Goal: Transaction & Acquisition: Purchase product/service

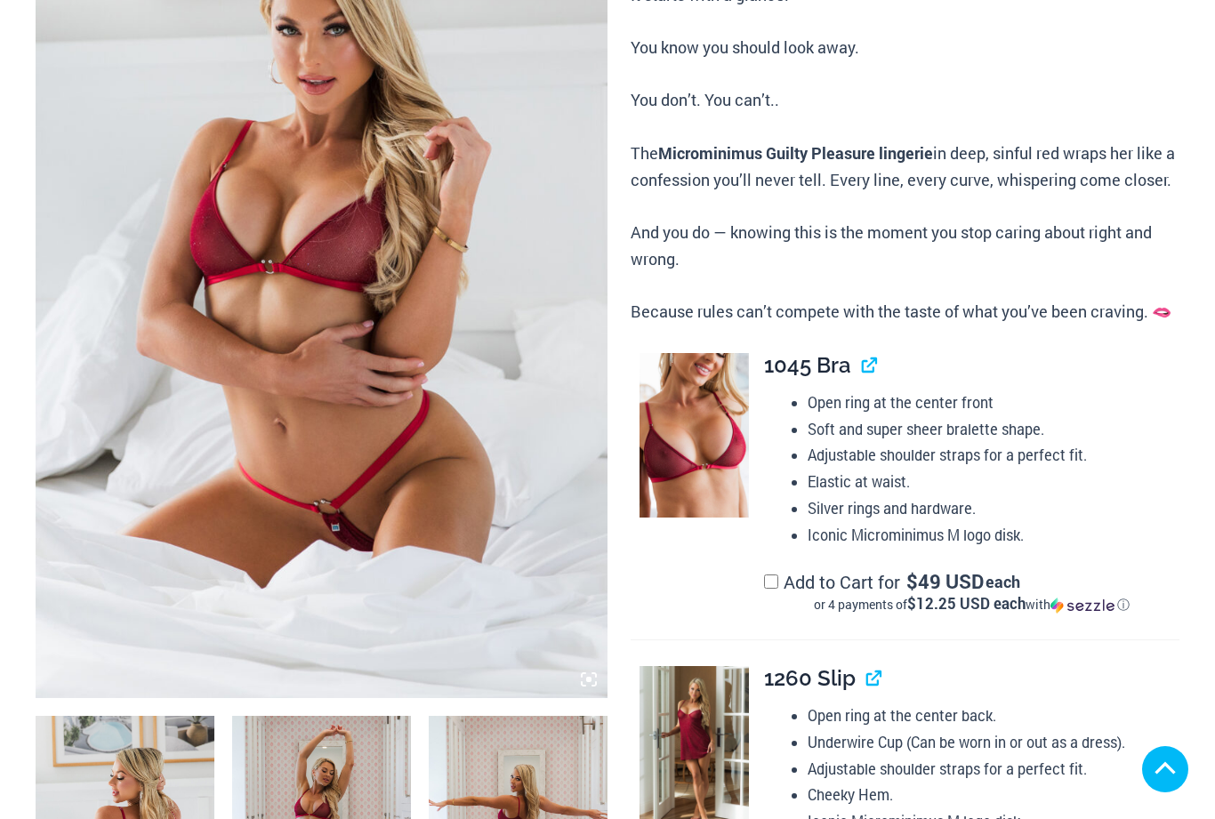
scroll to position [594, 0]
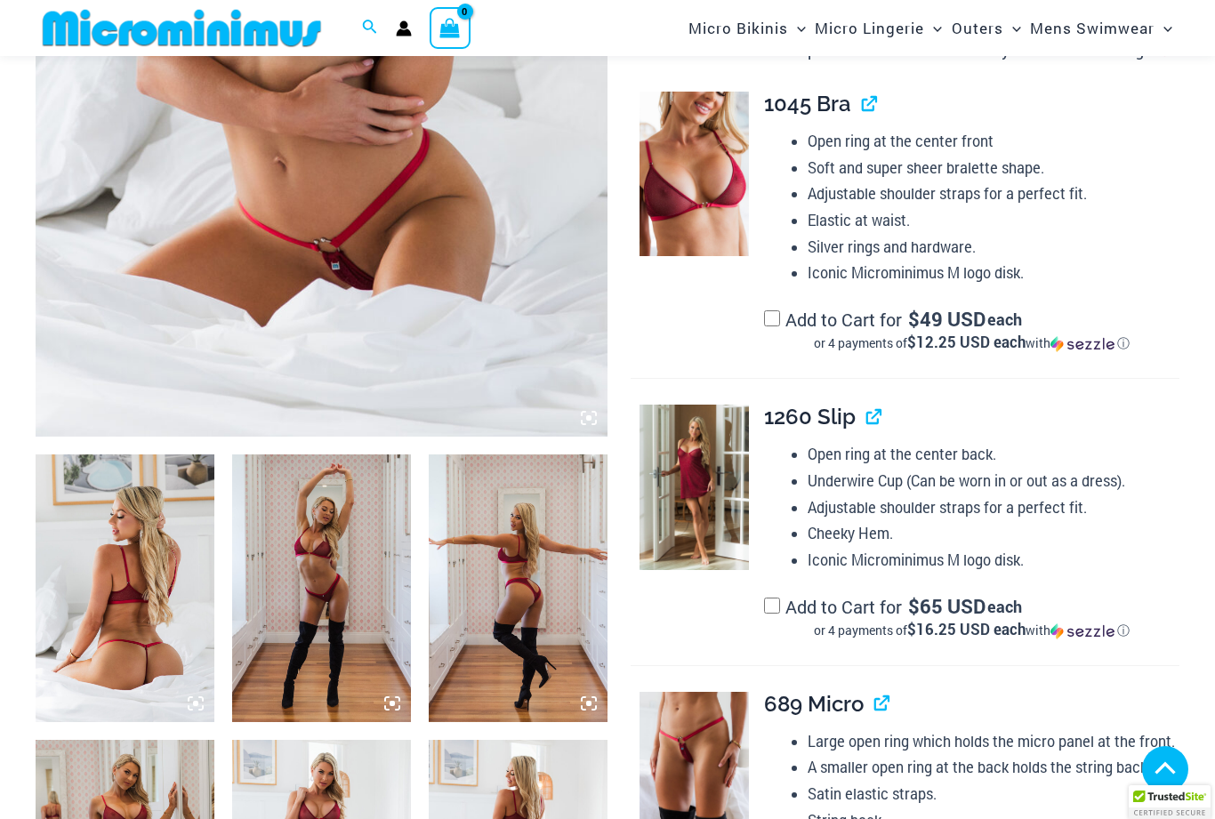
scroll to position [671, 0]
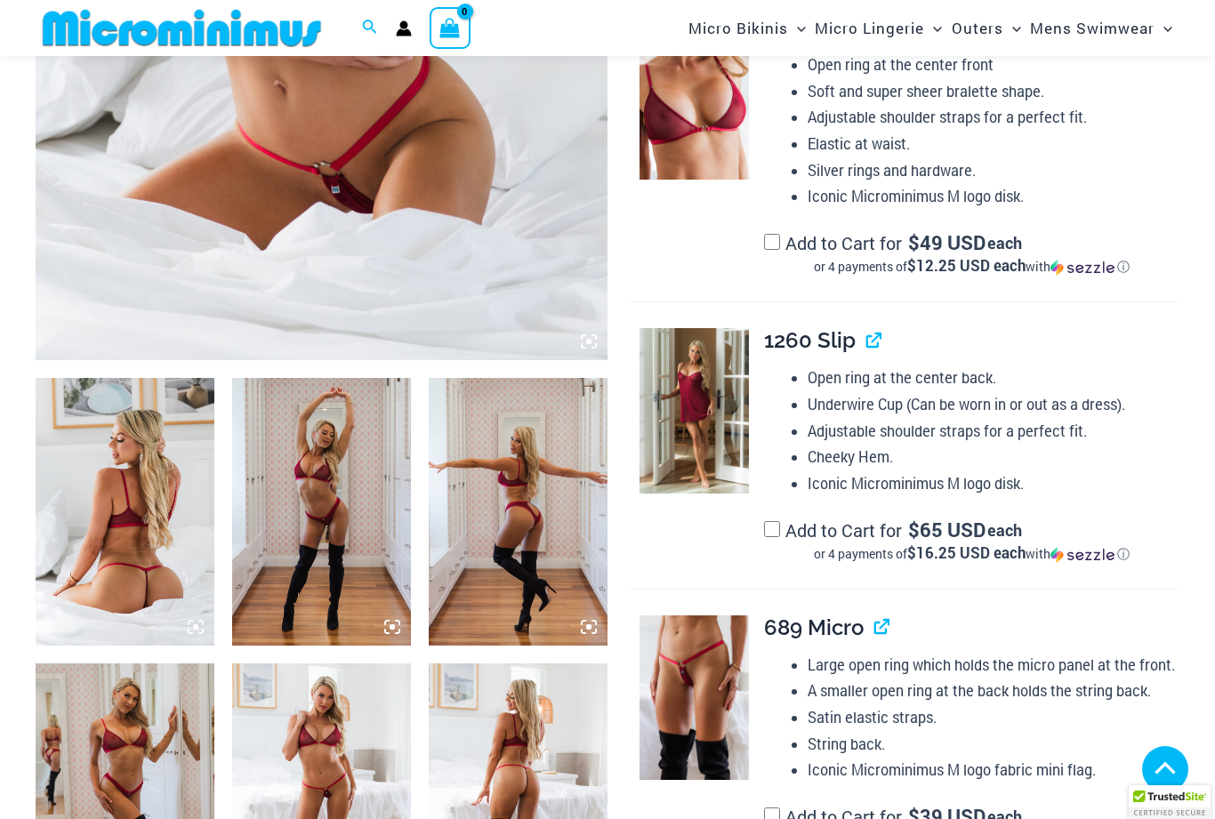
click at [685, 427] on img at bounding box center [694, 410] width 109 height 165
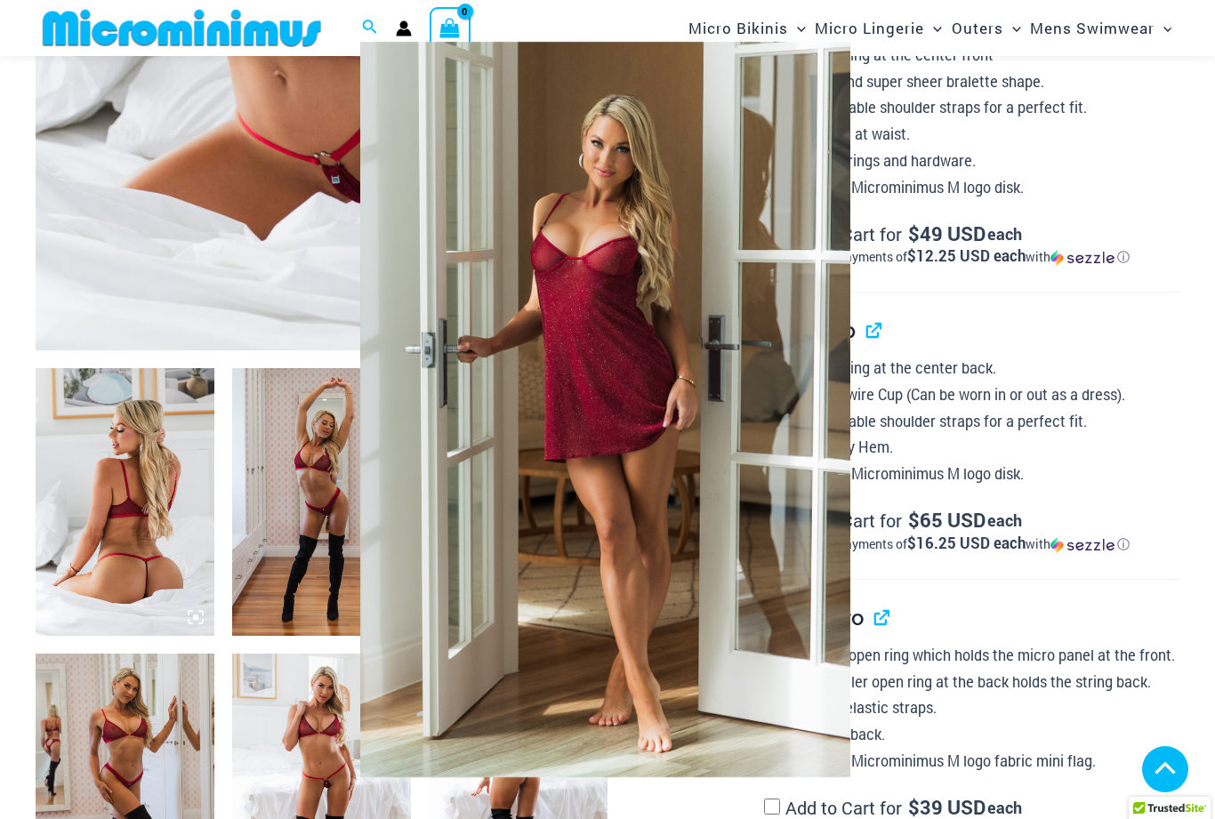
click at [623, 470] on img at bounding box center [605, 410] width 490 height 736
click at [610, 445] on img at bounding box center [605, 410] width 490 height 736
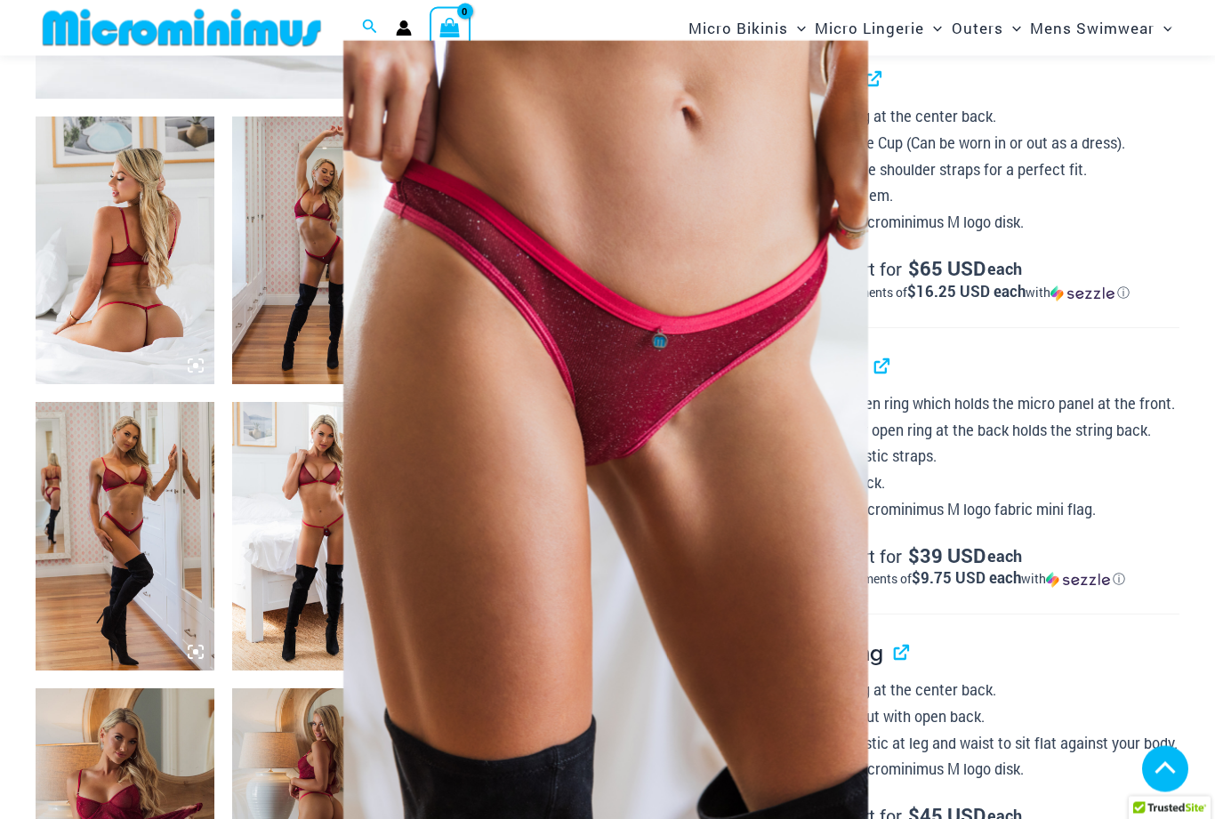
scroll to position [922, 0]
click at [1170, 521] on div at bounding box center [607, 409] width 1215 height 819
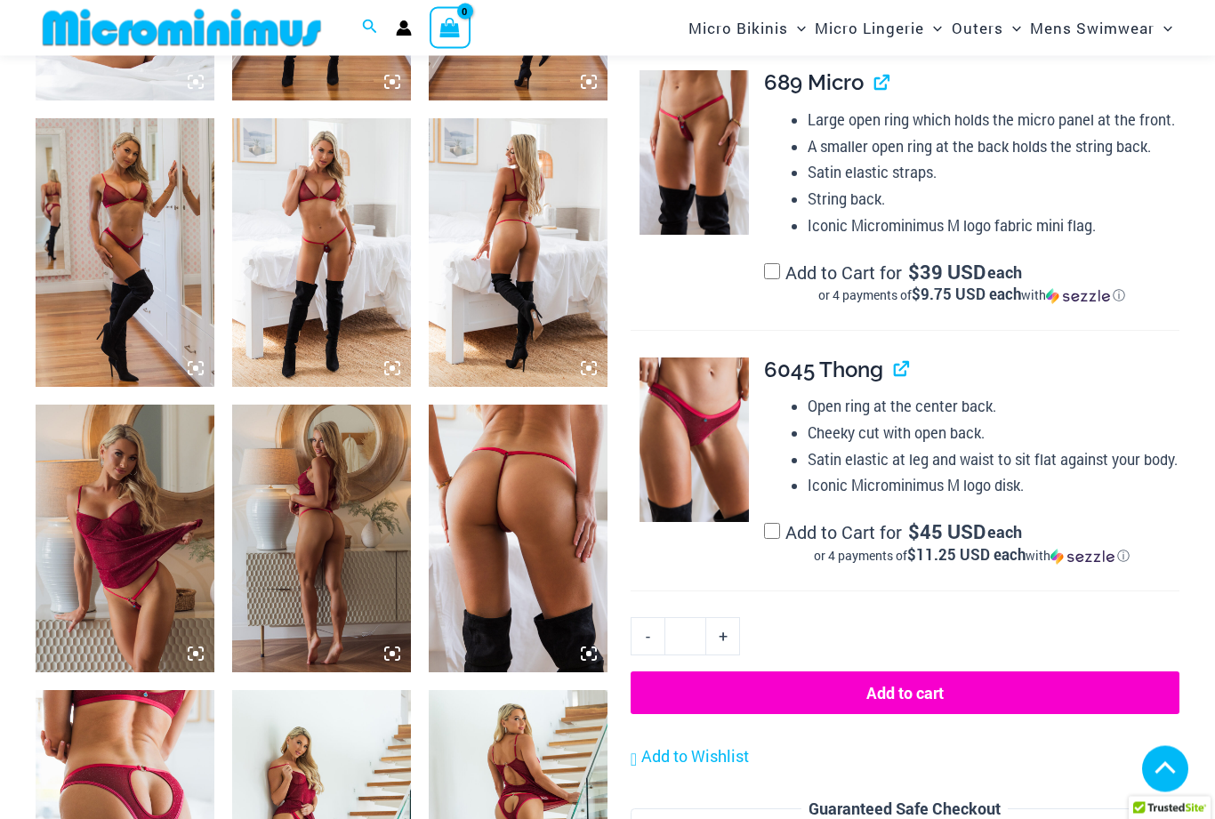
scroll to position [1117, 0]
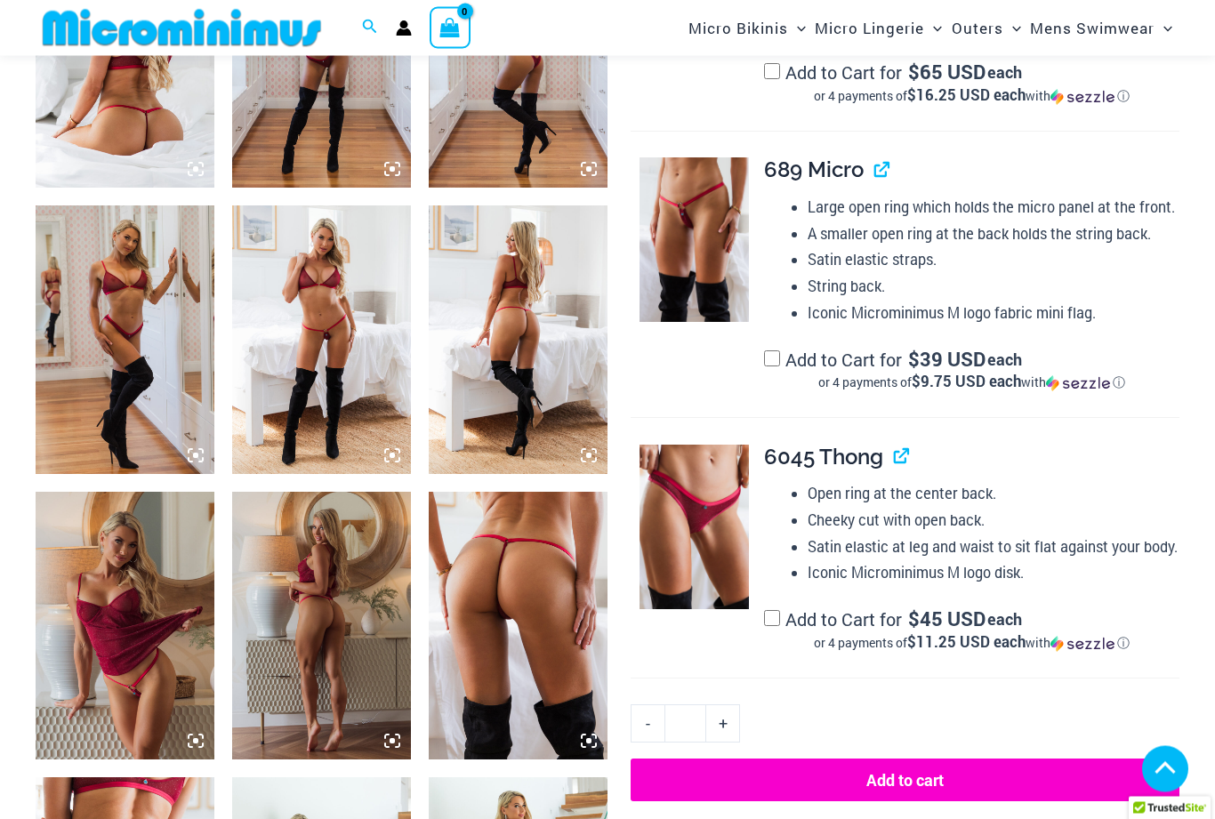
click at [682, 528] on img at bounding box center [694, 528] width 109 height 165
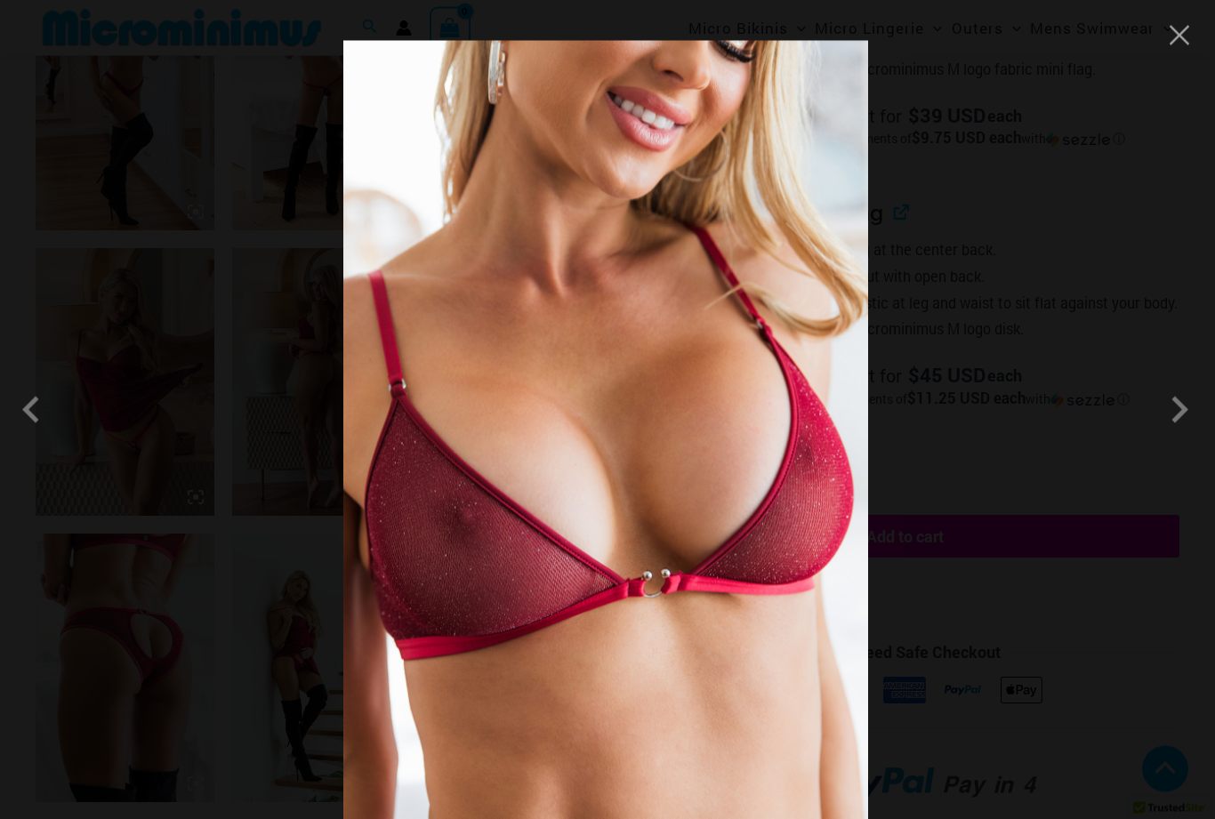
scroll to position [1362, 0]
click at [1187, 432] on span at bounding box center [1179, 409] width 53 height 53
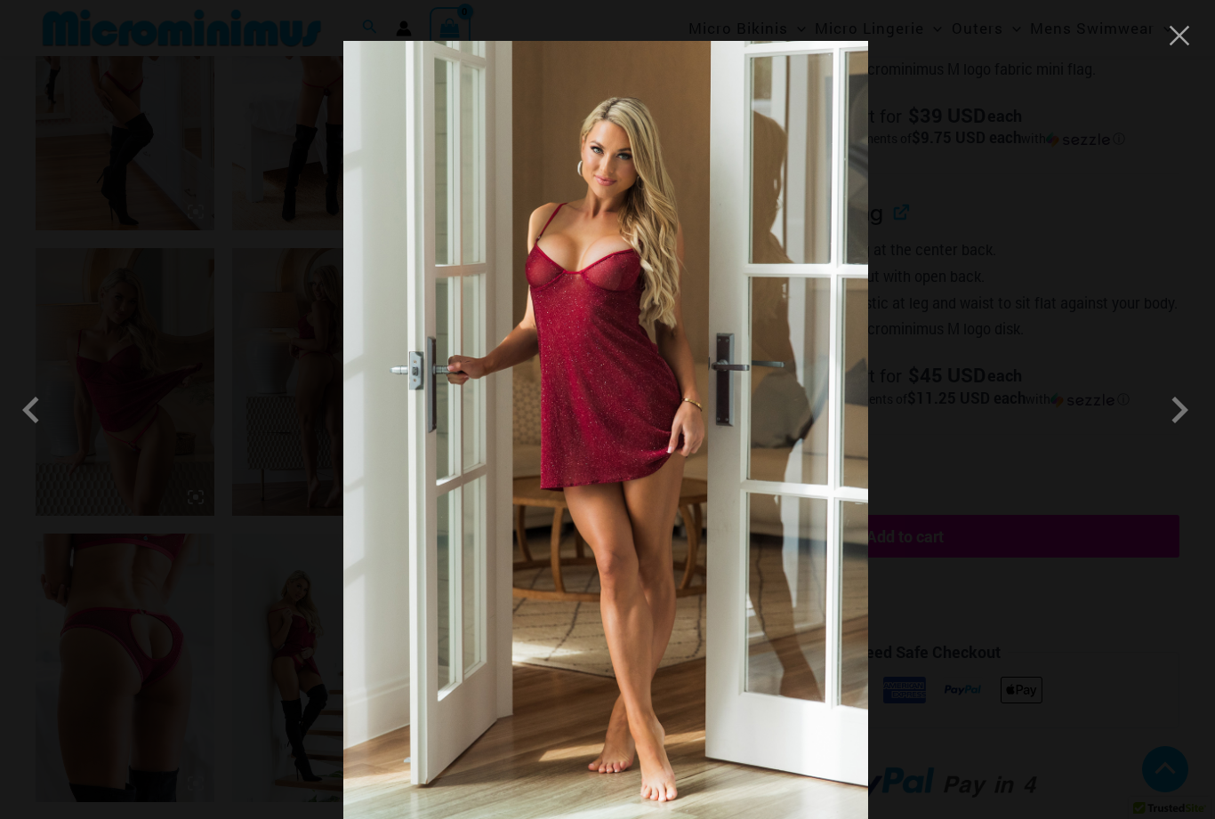
click at [1190, 437] on span at bounding box center [1179, 409] width 53 height 53
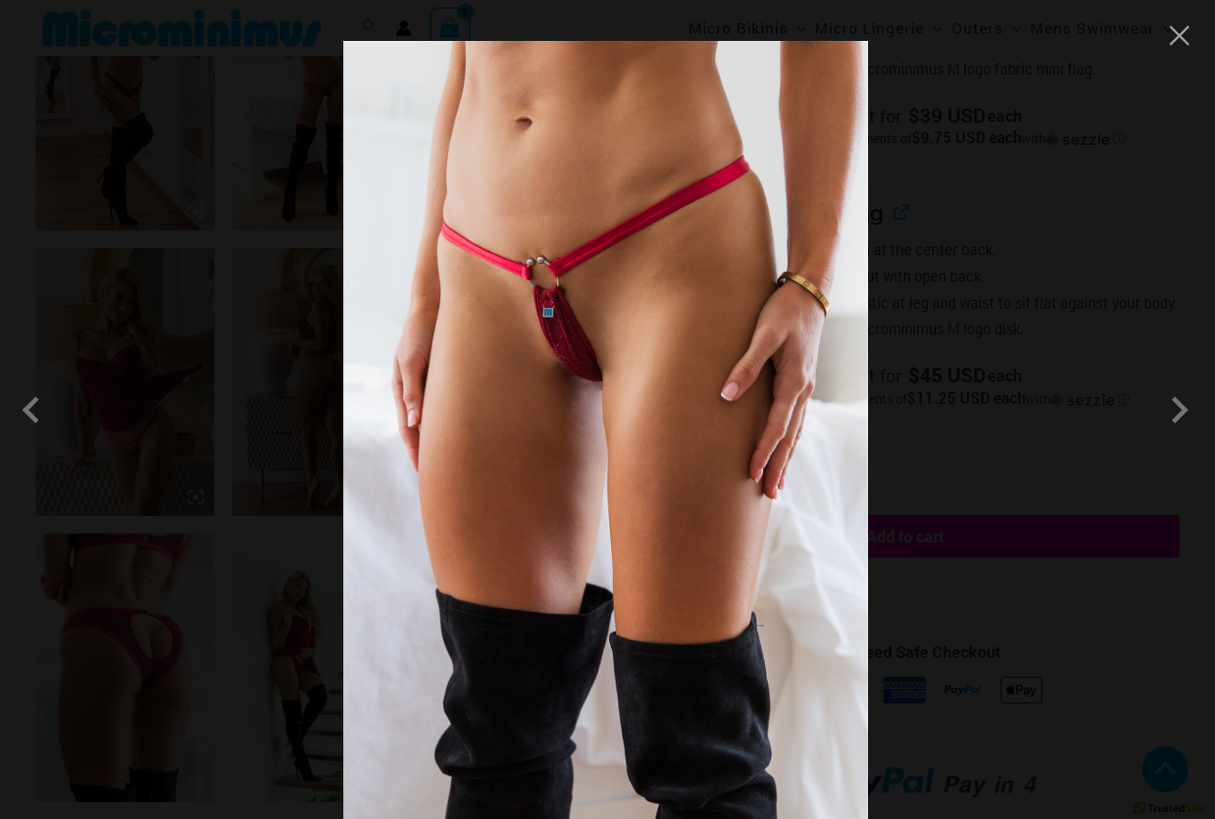
click at [1192, 437] on span at bounding box center [1179, 409] width 53 height 53
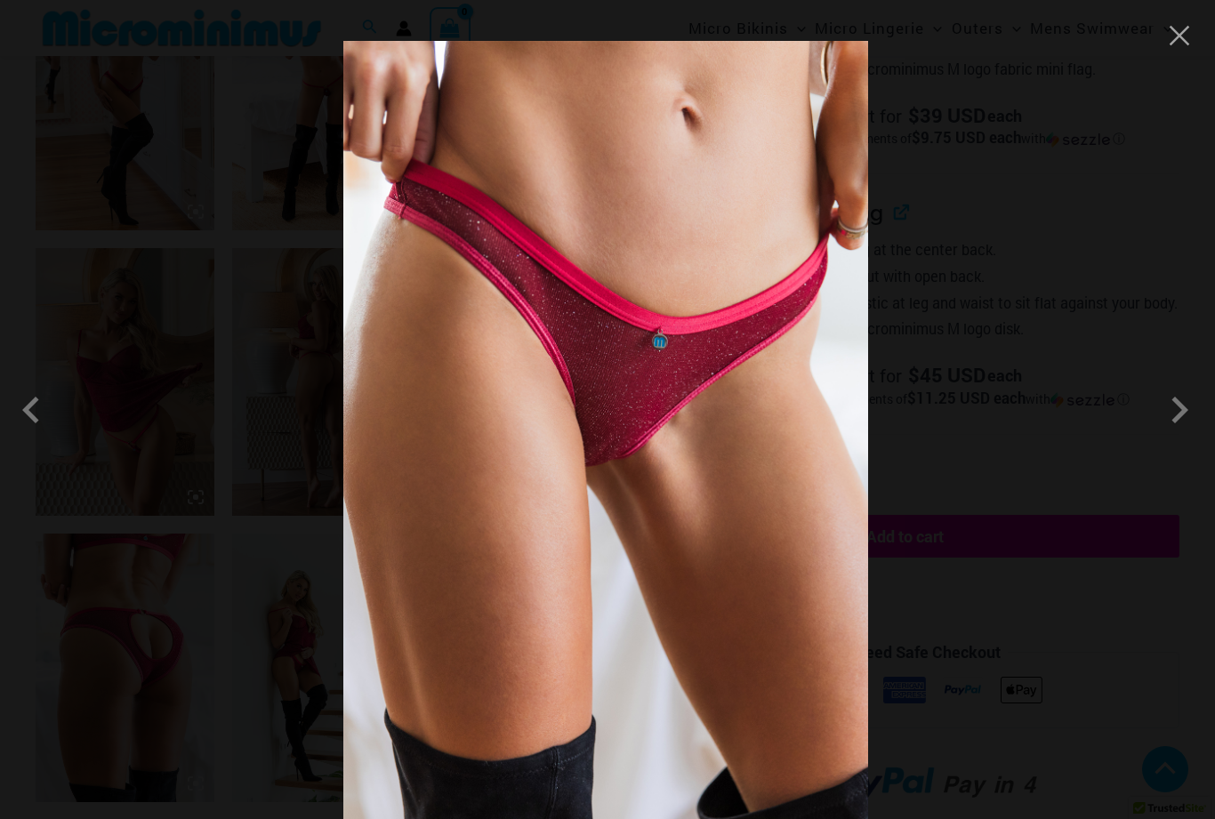
click at [1191, 437] on span at bounding box center [1179, 409] width 53 height 53
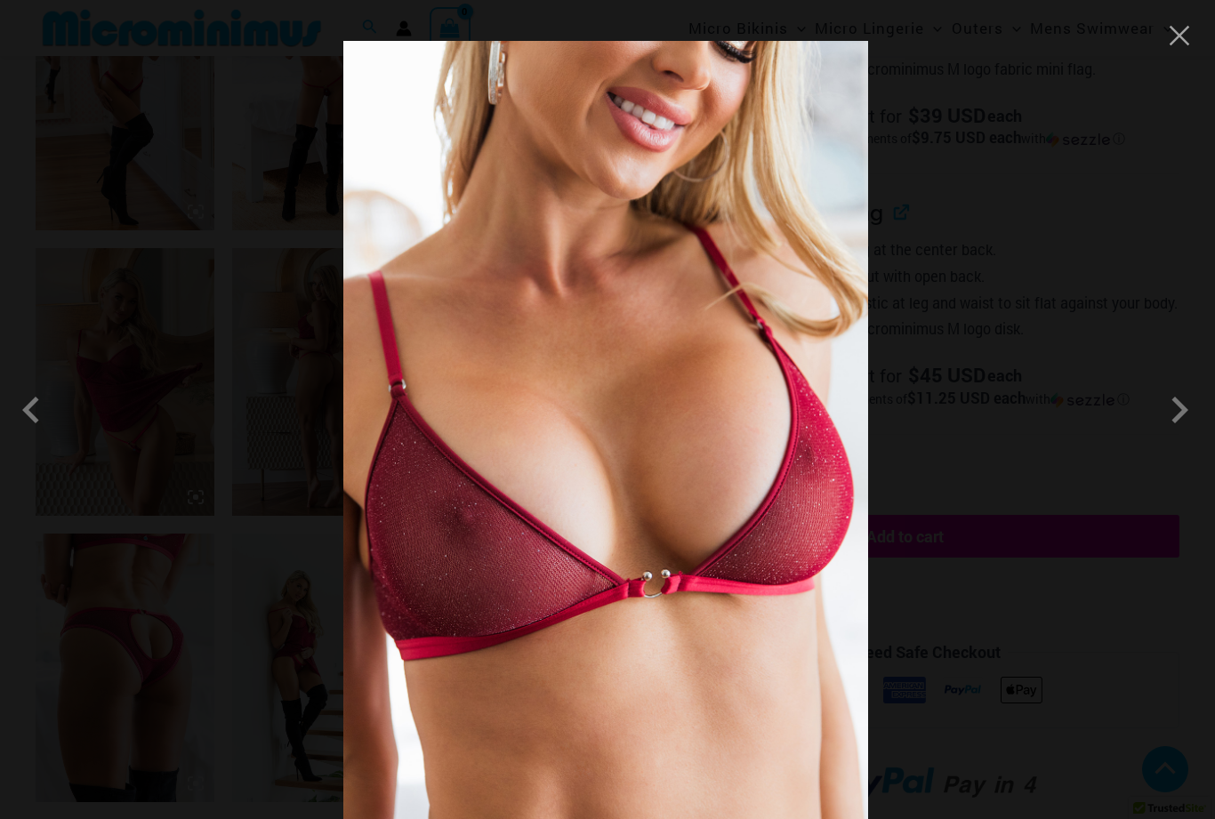
click at [1156, 558] on div at bounding box center [607, 409] width 1215 height 819
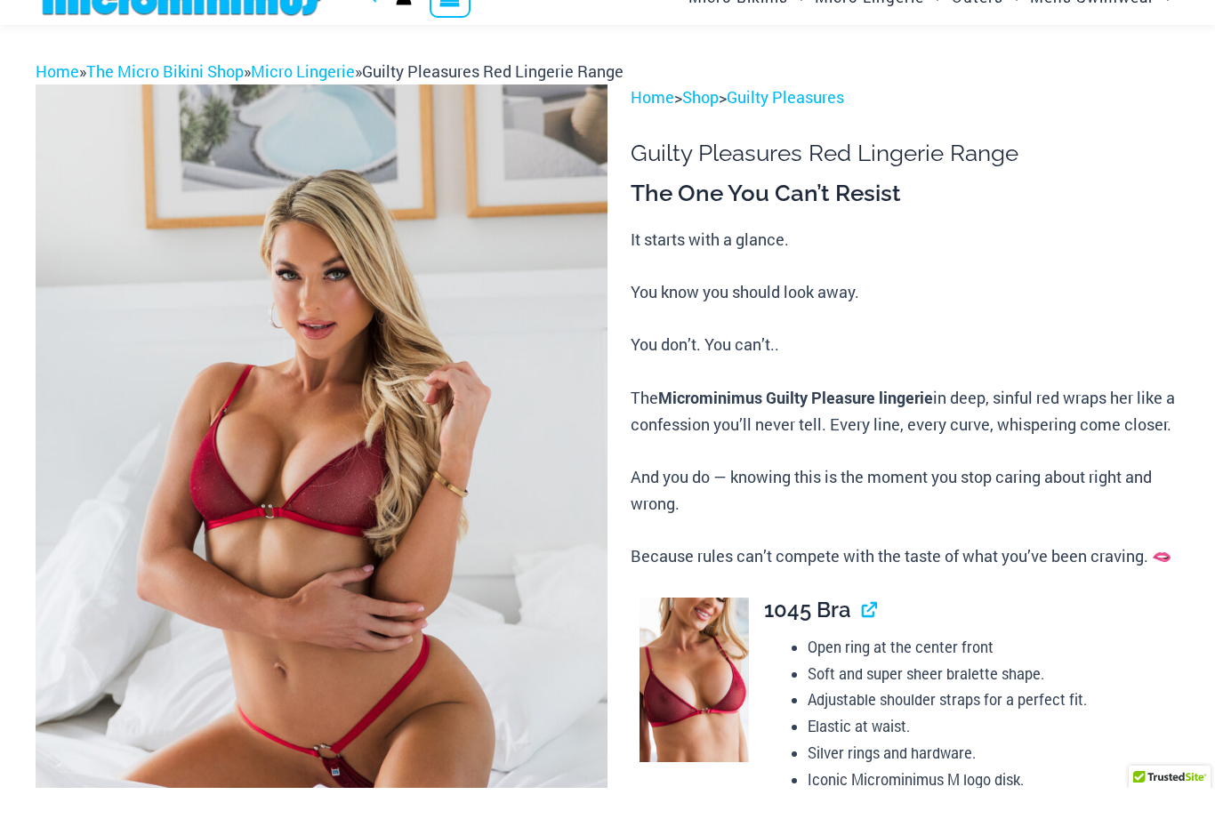
scroll to position [206, 0]
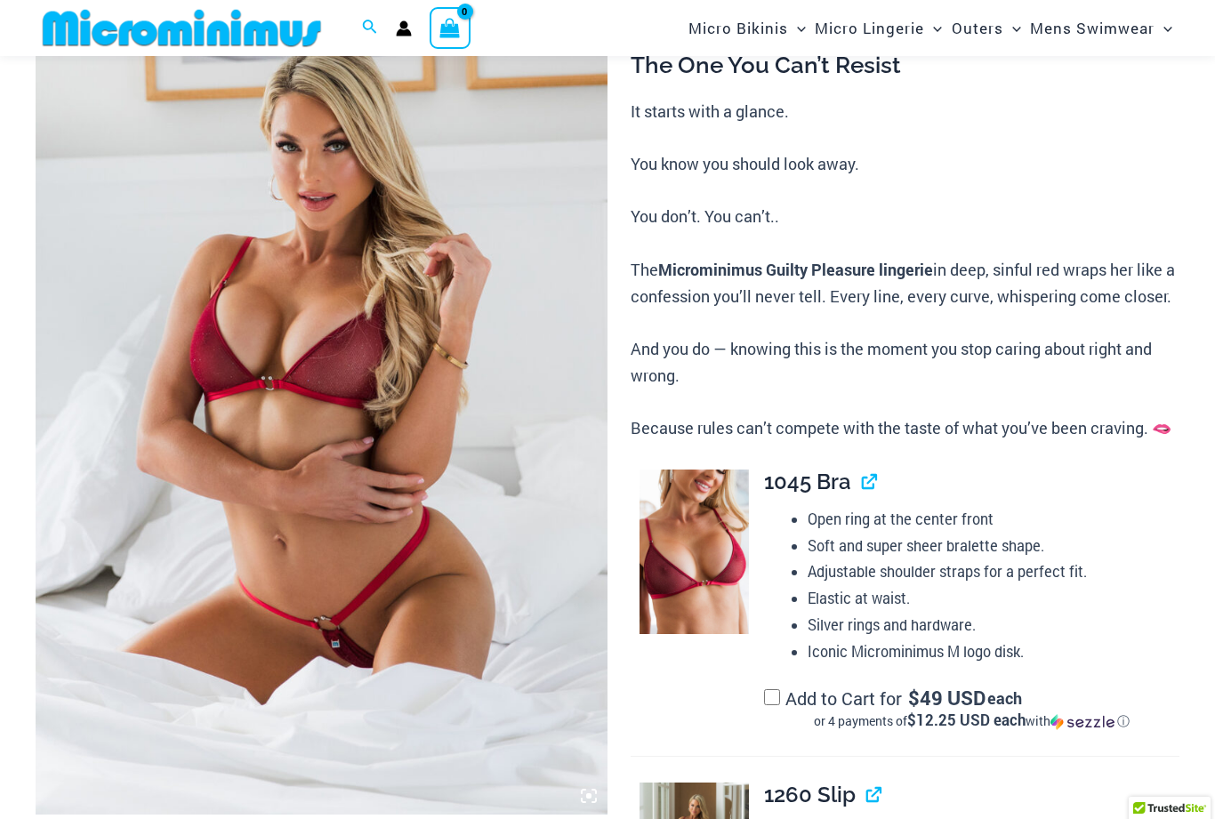
click at [697, 593] on img at bounding box center [694, 552] width 109 height 165
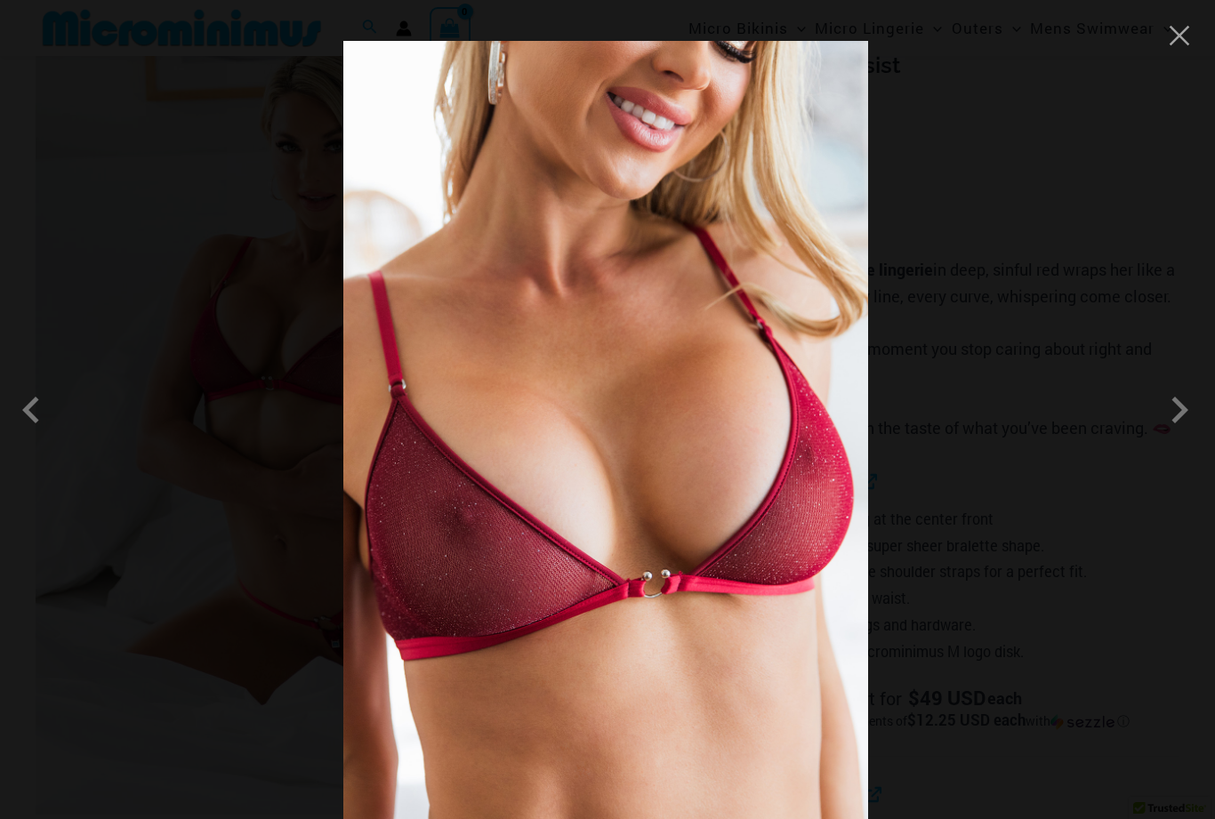
click at [1186, 437] on span at bounding box center [1179, 409] width 53 height 53
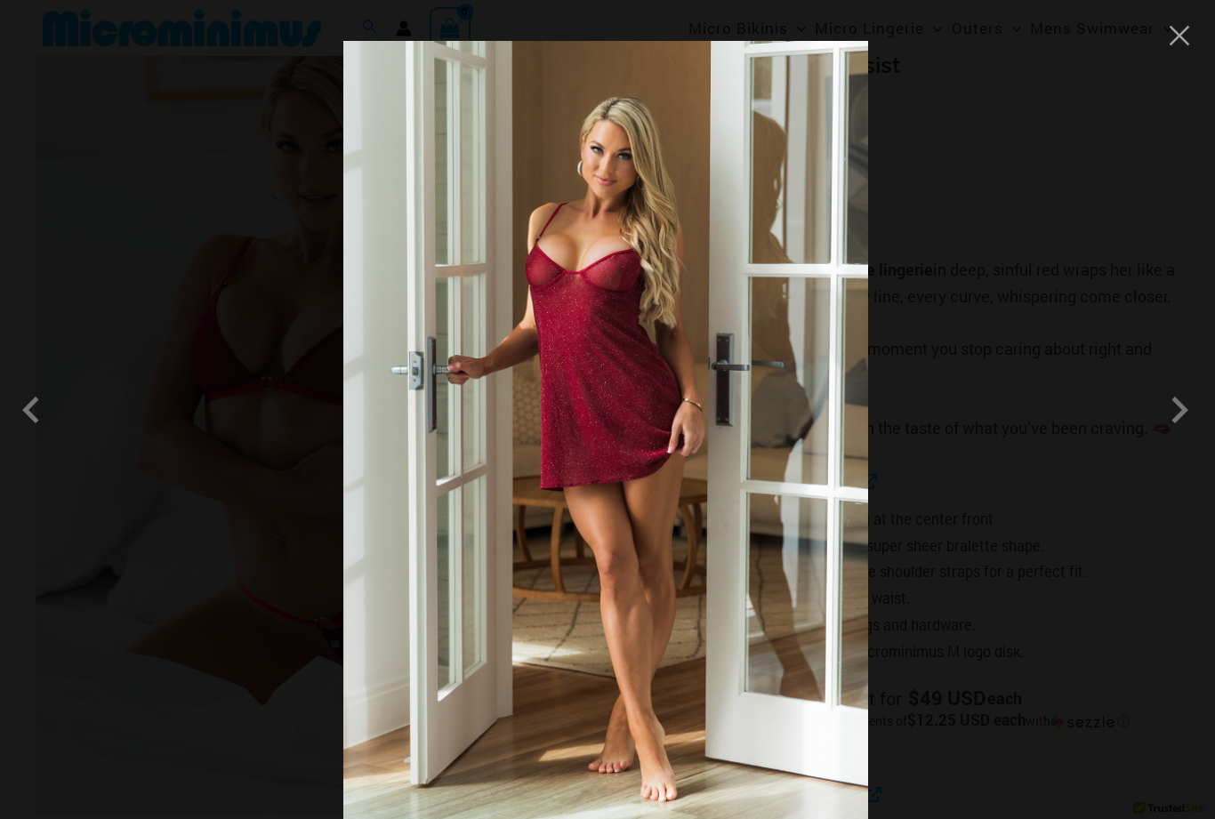
click at [1188, 437] on span at bounding box center [1179, 409] width 53 height 53
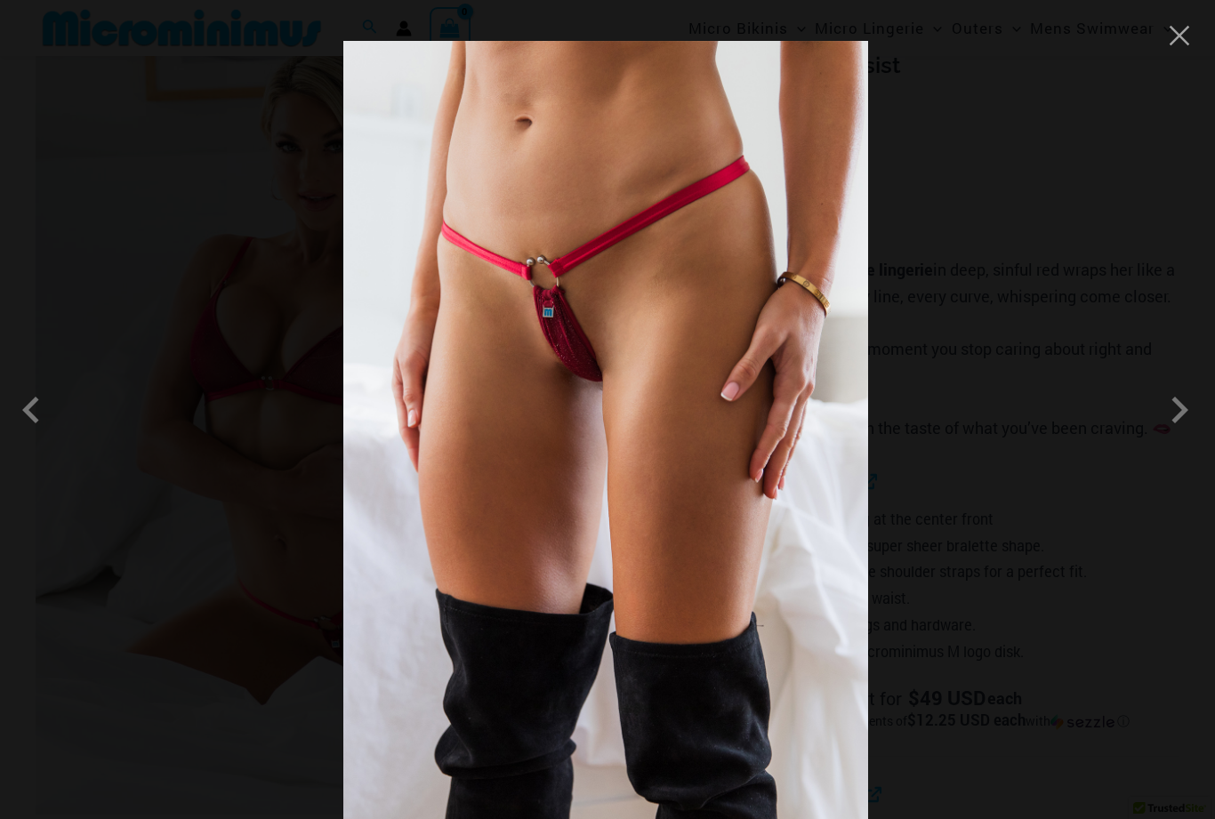
click at [1189, 437] on span at bounding box center [1179, 409] width 53 height 53
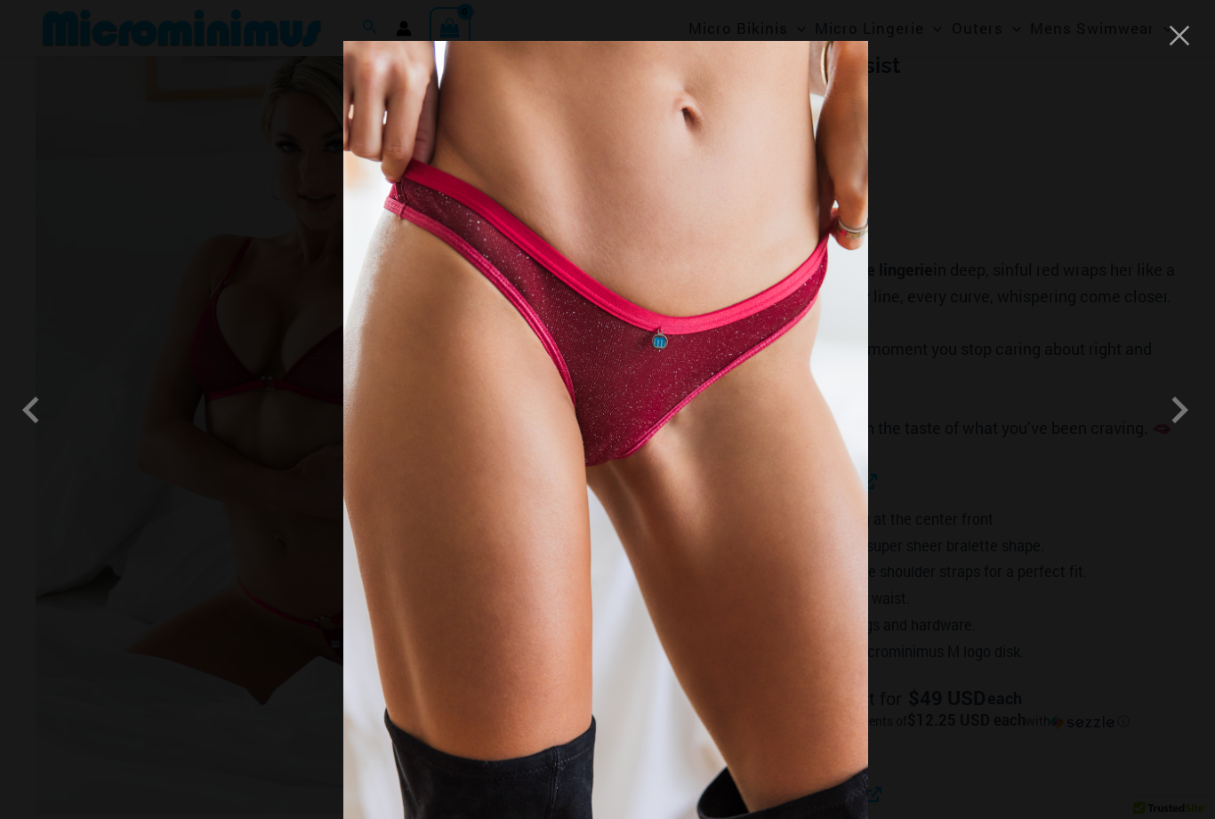
click at [1181, 29] on button "Close" at bounding box center [1179, 35] width 27 height 27
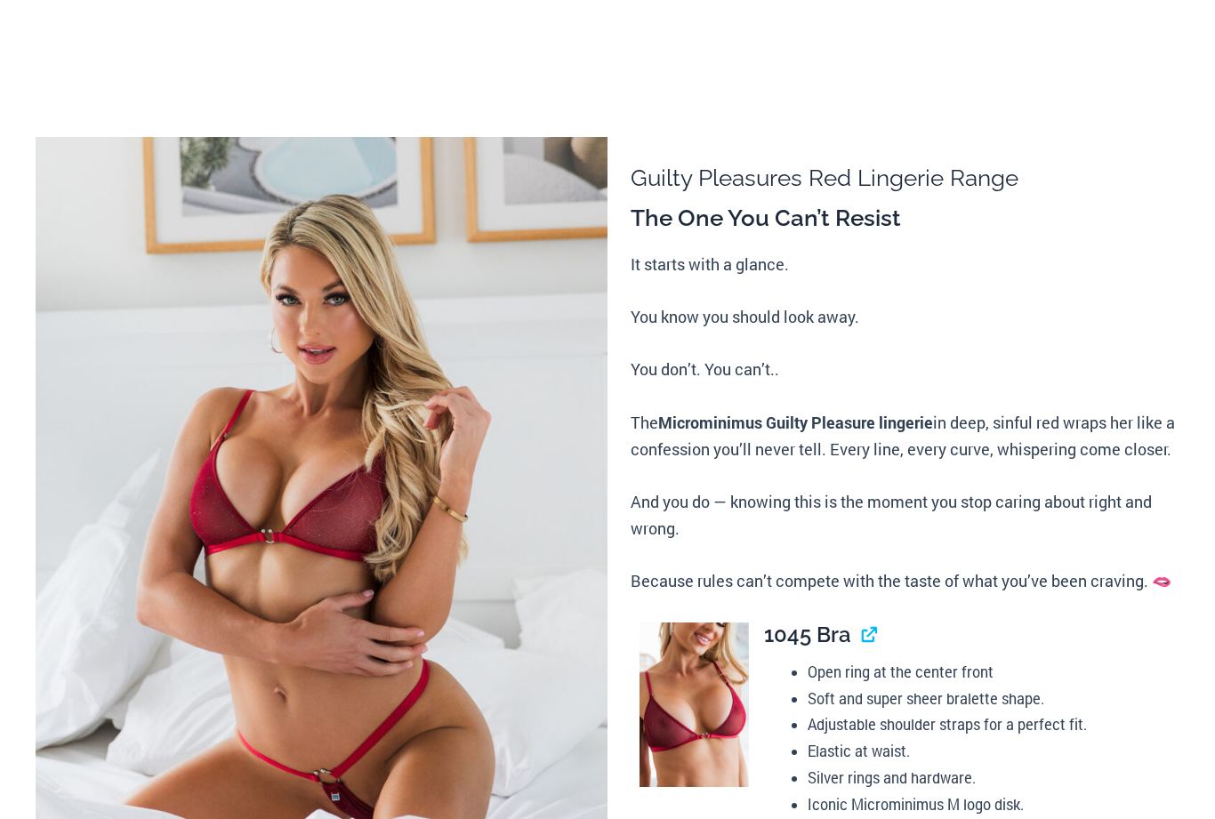
scroll to position [0, 0]
